Goal: Task Accomplishment & Management: Manage account settings

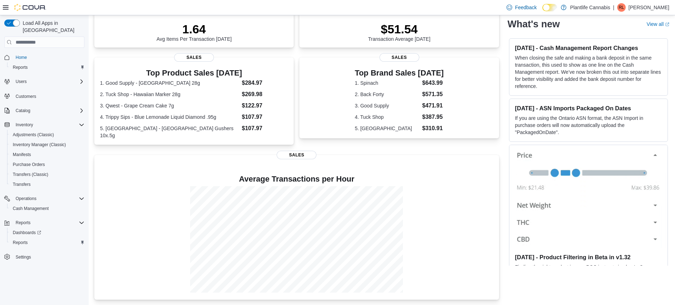
scroll to position [110, 0]
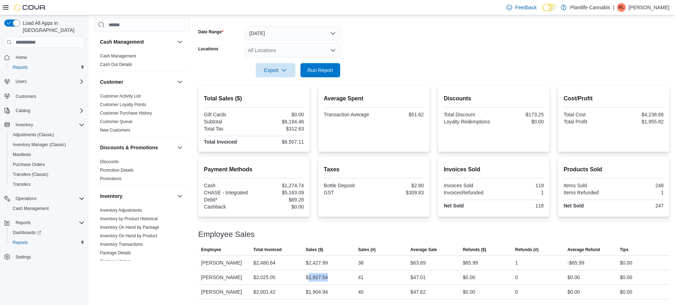
scroll to position [324, 0]
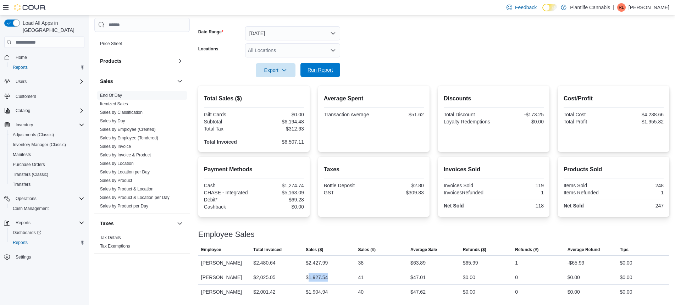
click at [311, 72] on span "Run Report" at bounding box center [321, 69] width 26 height 7
click at [295, 121] on div "$6,494.51" at bounding box center [279, 122] width 49 height 6
copy div "6,494.51"
click at [315, 276] on div "$2,204.97" at bounding box center [317, 277] width 22 height 9
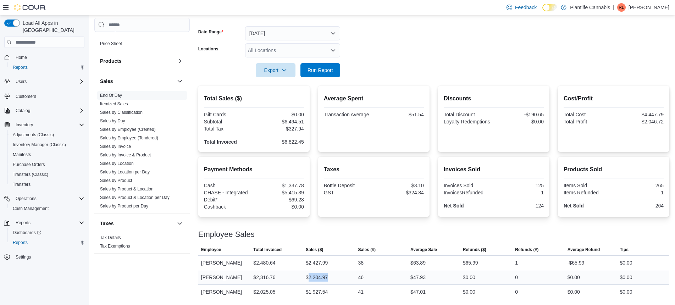
click at [315, 276] on div "$2,204.97" at bounding box center [317, 277] width 22 height 9
copy div "2,204.97"
click at [291, 140] on div "$6,822.45" at bounding box center [279, 142] width 49 height 6
copy div "6,822.45"
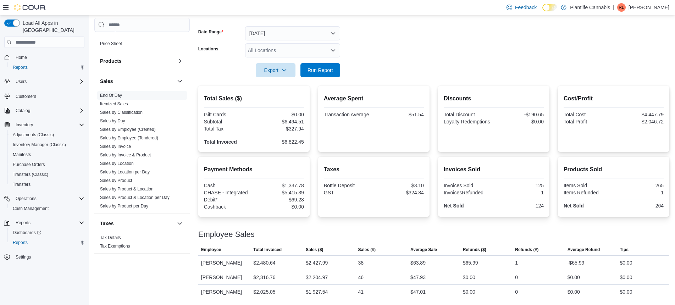
click at [297, 192] on div "$5,415.39" at bounding box center [279, 193] width 49 height 6
copy div "5,415.39"
click at [34, 206] on span "Cash Management" at bounding box center [31, 209] width 36 height 6
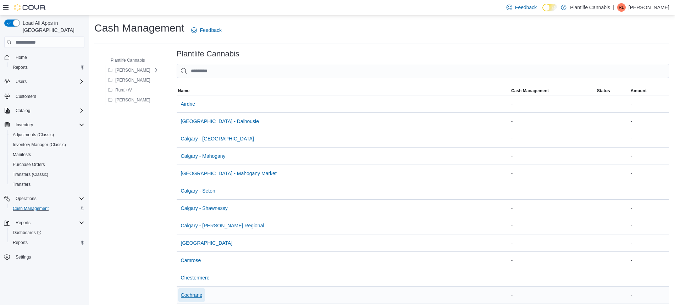
click at [189, 292] on span "Cochrane" at bounding box center [192, 295] width 22 height 7
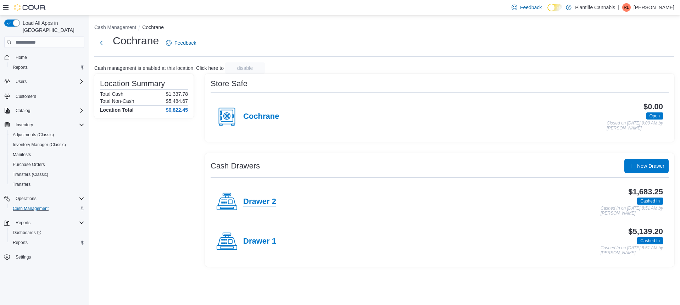
click at [261, 203] on h4 "Drawer 2" at bounding box center [259, 201] width 33 height 9
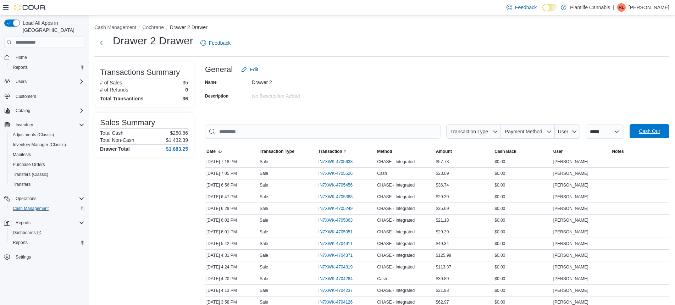
click at [651, 129] on span "Cash Out" at bounding box center [649, 131] width 21 height 7
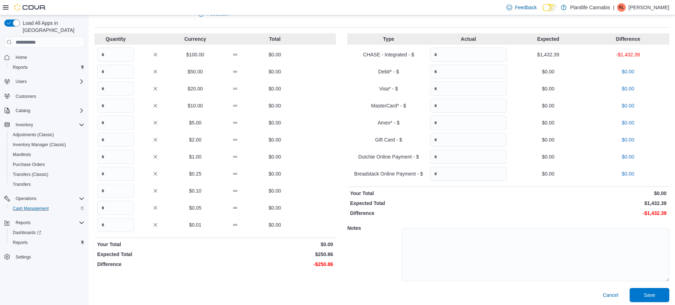
scroll to position [32, 0]
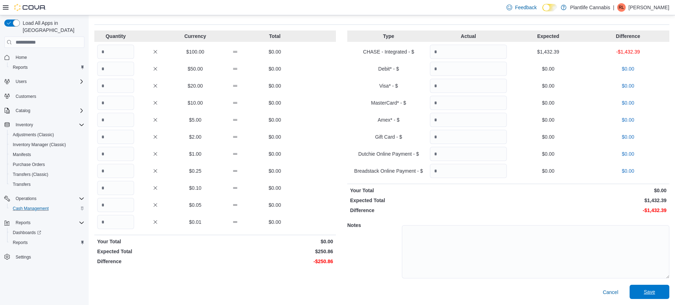
click at [655, 289] on span "Save" at bounding box center [649, 291] width 11 height 7
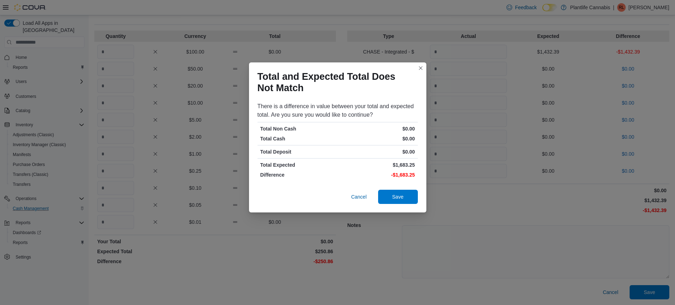
click at [389, 205] on div "Cancel Save" at bounding box center [337, 198] width 177 height 28
click at [404, 199] on span "Save" at bounding box center [397, 196] width 31 height 14
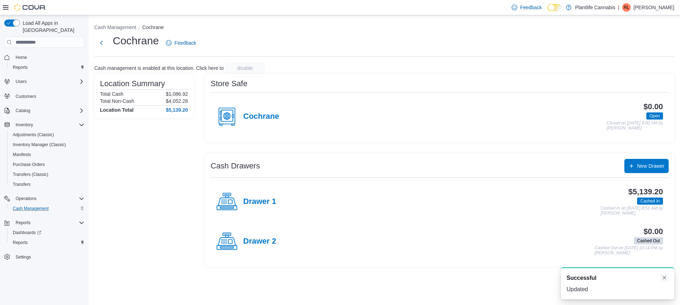
click at [663, 280] on button "Dismiss toast" at bounding box center [665, 278] width 9 height 9
click at [262, 206] on h4 "Drawer 1" at bounding box center [259, 201] width 33 height 9
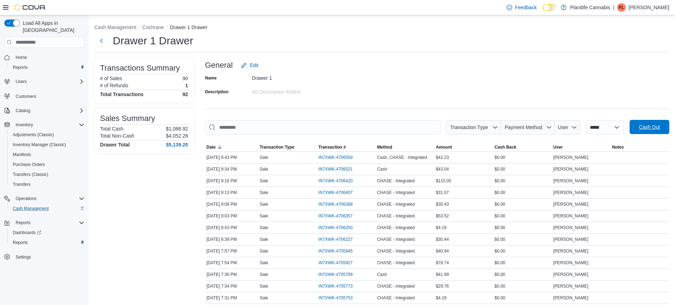
click at [669, 129] on button "Cash Out" at bounding box center [650, 127] width 40 height 14
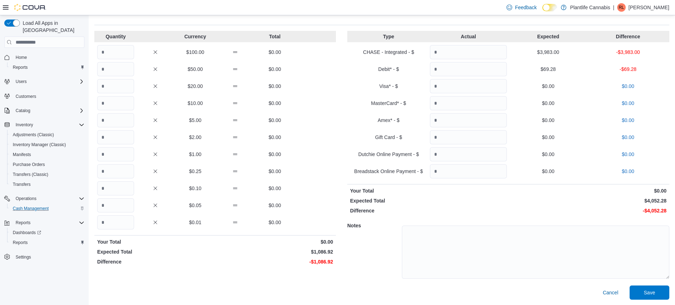
scroll to position [32, 0]
click at [657, 298] on span "Save" at bounding box center [649, 292] width 31 height 14
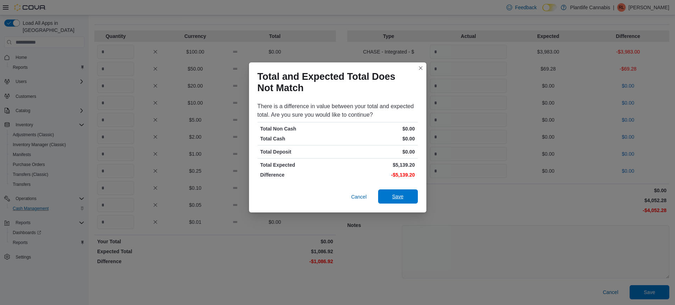
click at [408, 201] on span "Save" at bounding box center [397, 196] width 31 height 14
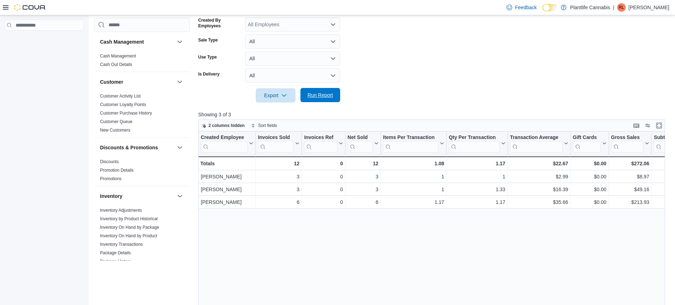
scroll to position [0, 17]
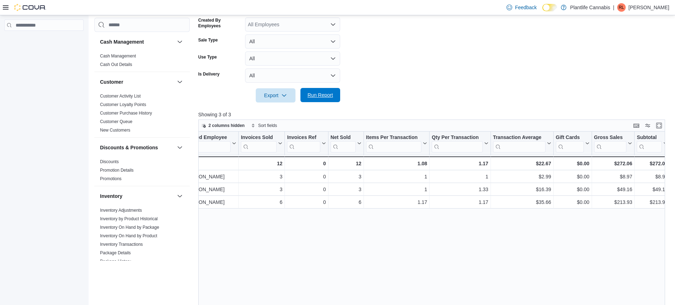
click at [312, 89] on span "Run Report" at bounding box center [320, 95] width 31 height 14
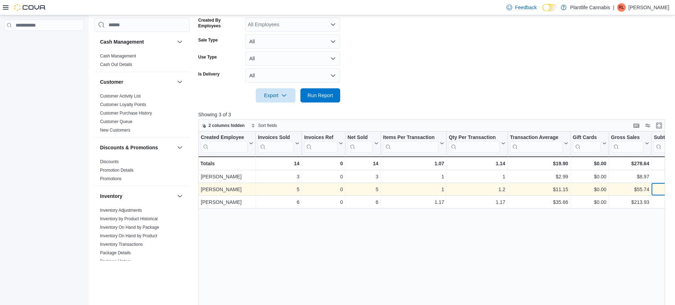
click at [658, 187] on div "$55.74" at bounding box center [669, 189] width 31 height 9
